Goal: Find specific page/section: Find specific page/section

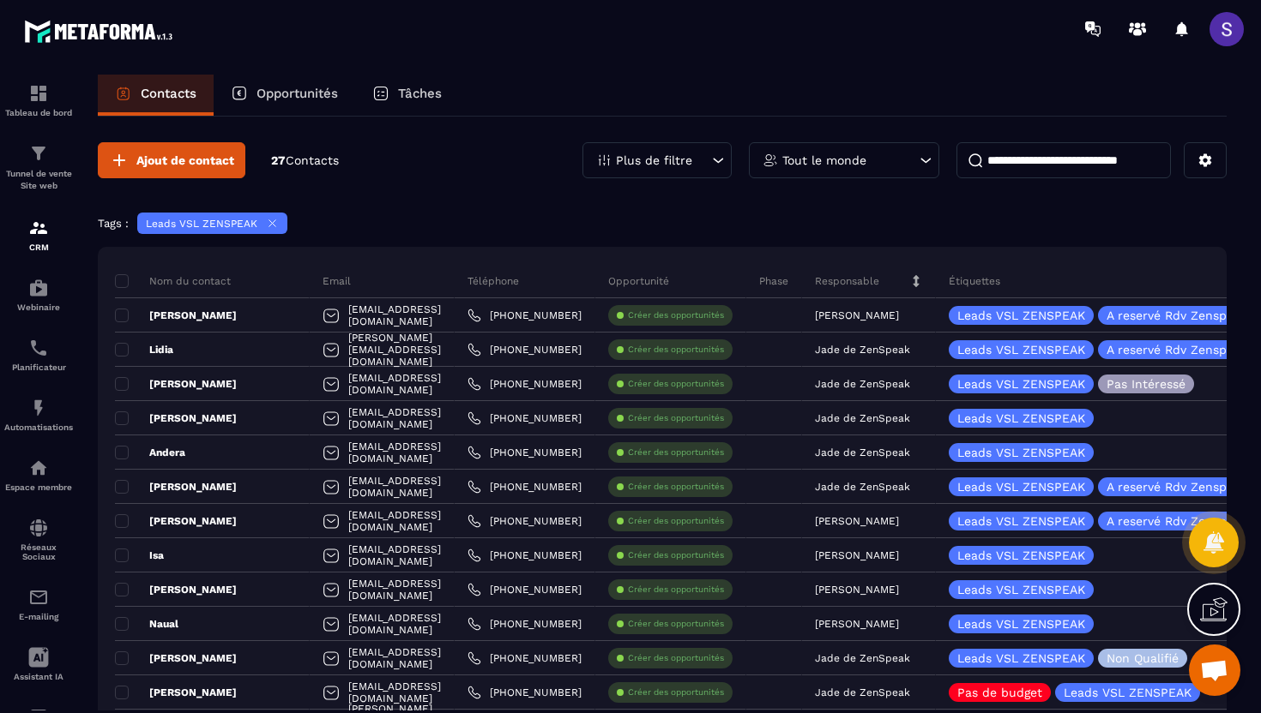
click at [660, 160] on p "Plus de filtre" at bounding box center [654, 160] width 76 height 12
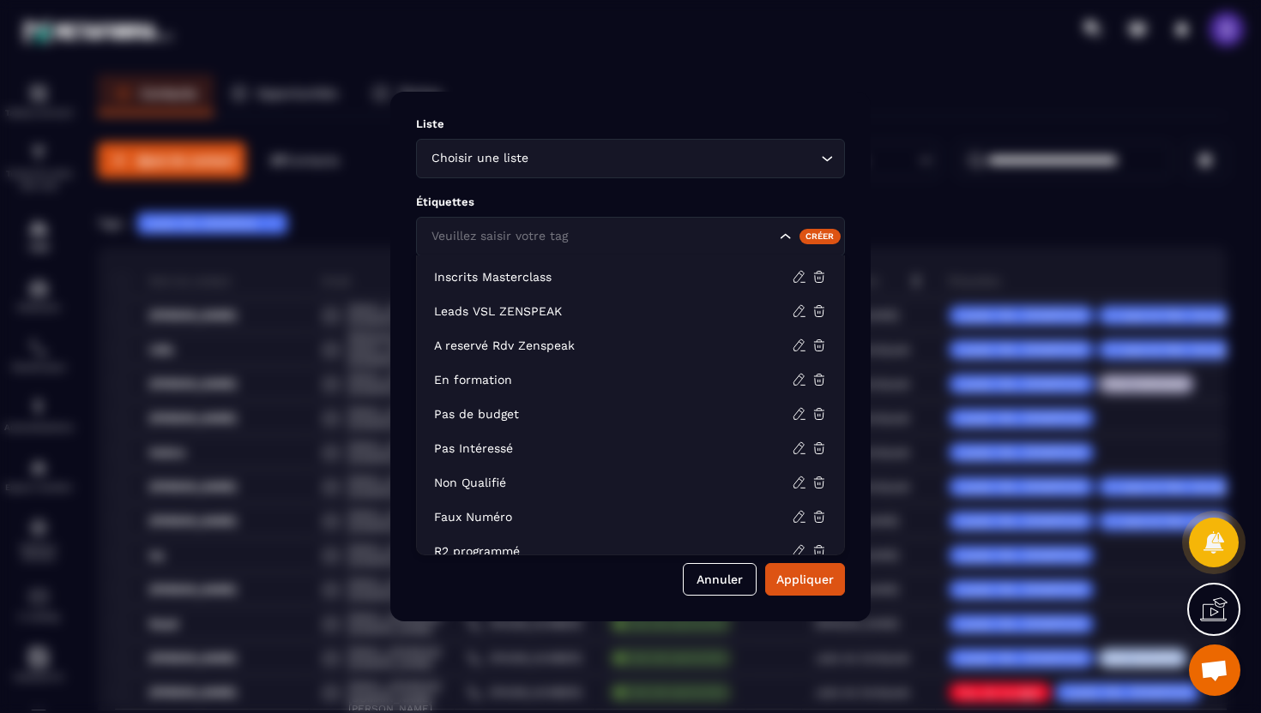
click at [750, 233] on input "Search for option" at bounding box center [601, 236] width 348 height 19
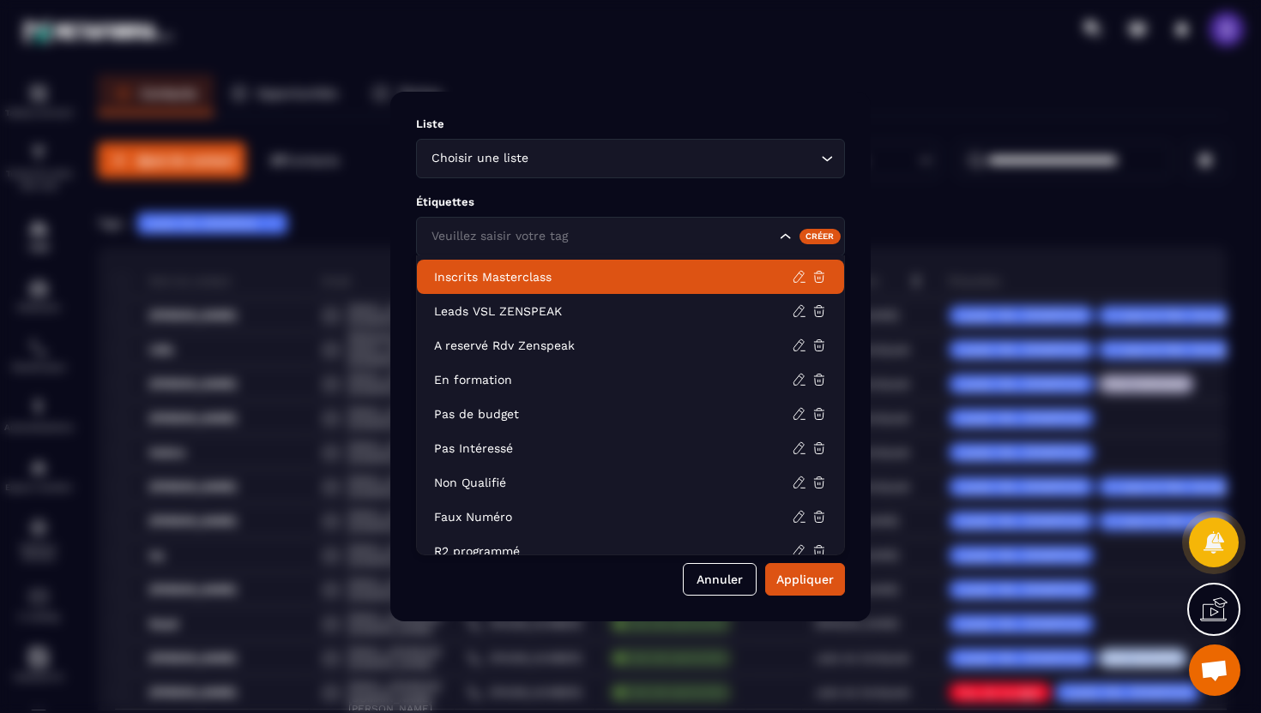
click at [635, 274] on p "Inscrits Masterclass" at bounding box center [613, 276] width 358 height 17
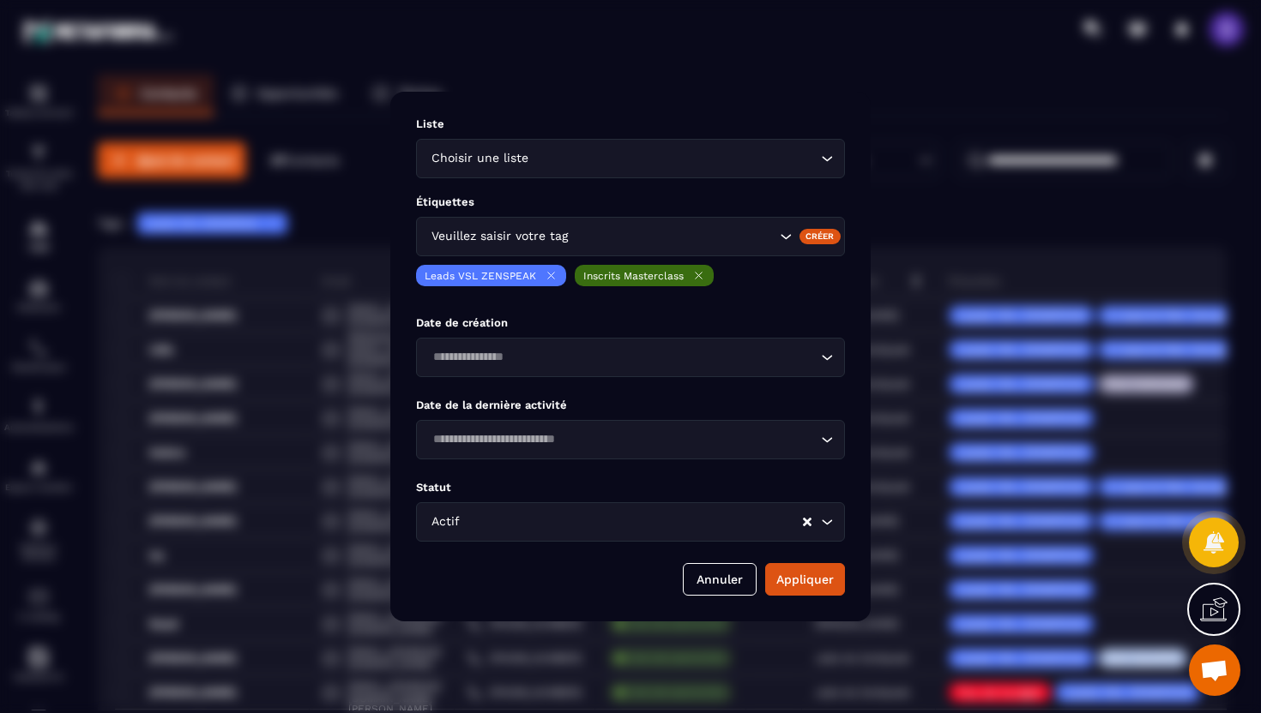
click at [812, 596] on div "Liste Choisir une liste Loading... Étiquettes Veuillez saisir votre tag Créer L…" at bounding box center [630, 357] width 480 height 530
click at [813, 587] on button "Appliquer" at bounding box center [805, 579] width 80 height 33
